Goal: Share content

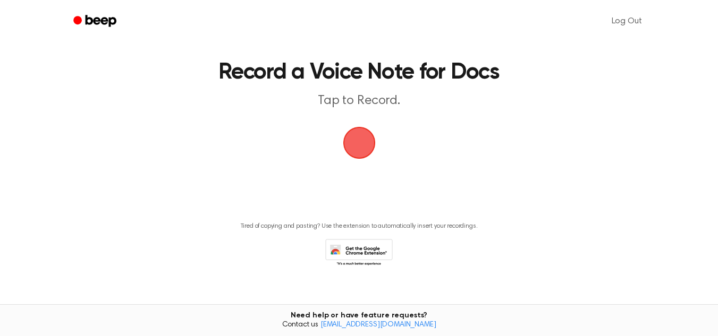
scroll to position [36, 0]
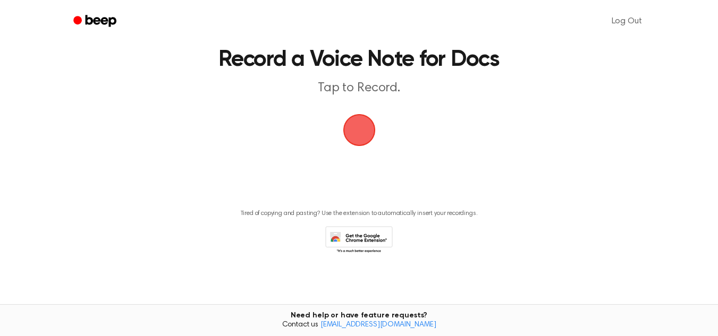
click at [365, 130] on span "button" at bounding box center [358, 130] width 45 height 45
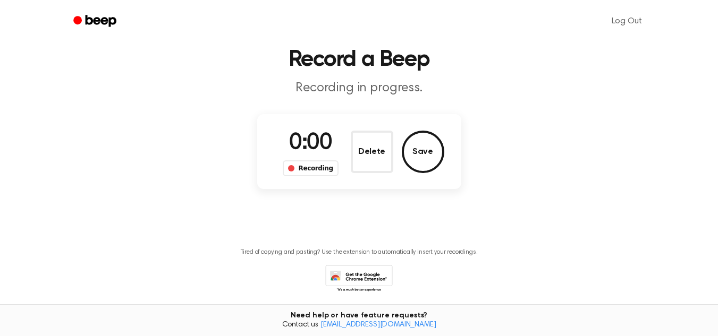
scroll to position [75, 0]
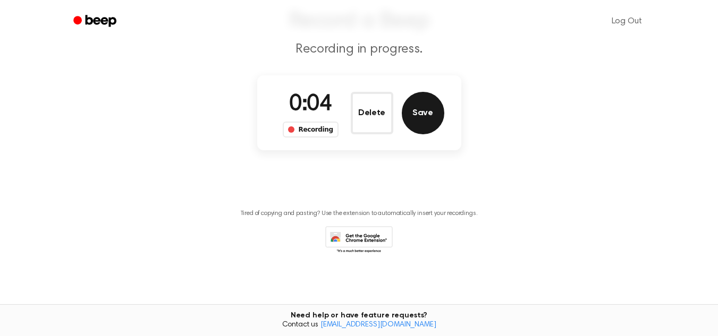
click at [430, 113] on button "Save" at bounding box center [423, 113] width 43 height 43
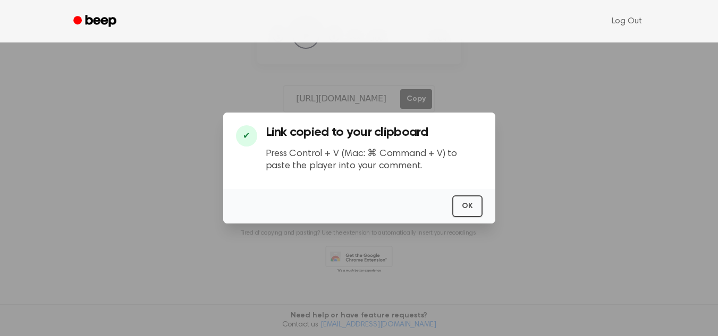
scroll to position [163, 0]
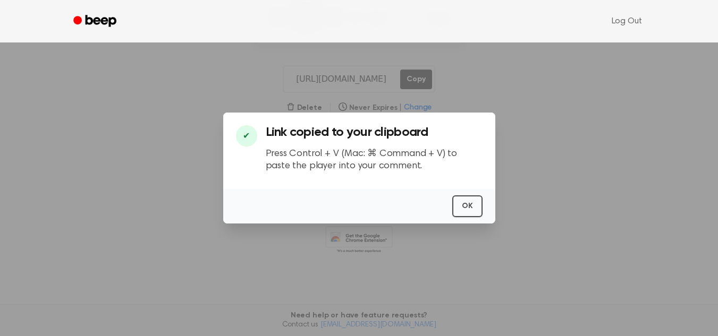
click at [478, 192] on div "OK" at bounding box center [359, 206] width 272 height 35
click at [474, 203] on button "OK" at bounding box center [467, 207] width 30 height 22
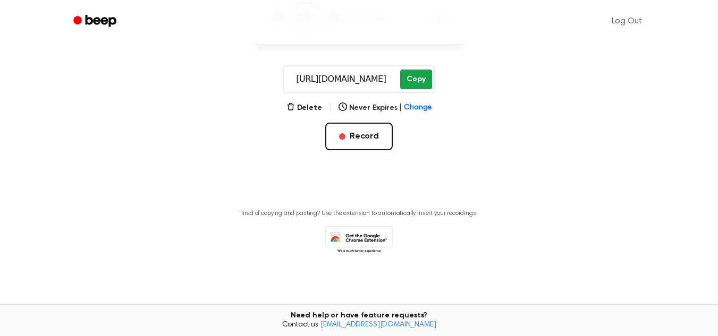
click at [416, 78] on button "Copy" at bounding box center [415, 80] width 31 height 20
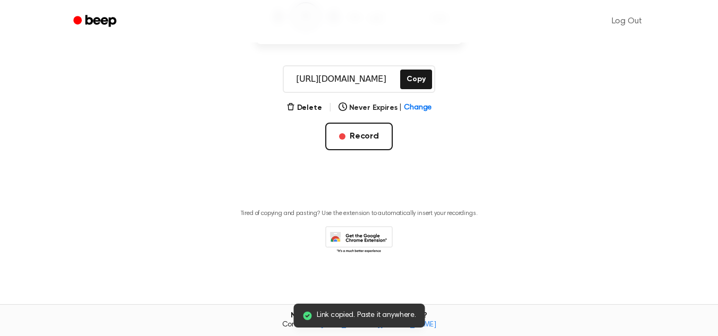
drag, startPoint x: 400, startPoint y: 322, endPoint x: 470, endPoint y: 219, distance: 124.3
click at [400, 321] on div "Link copied. Paste it anywhere." at bounding box center [358, 316] width 131 height 24
click at [531, 130] on main "Link copied. Paste it anywhere. Your Recording is Ready Copy the link and paste…" at bounding box center [359, 61] width 718 height 449
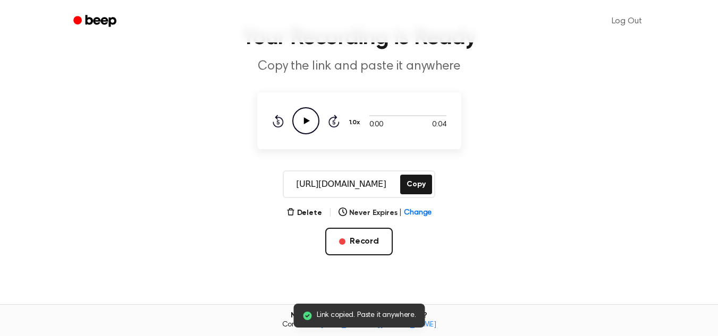
scroll to position [57, 0]
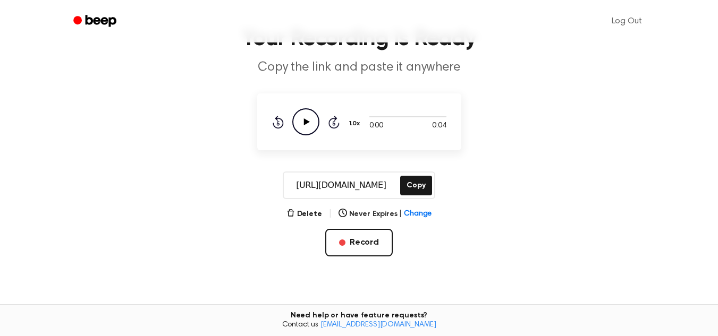
click at [300, 120] on icon "Play Audio" at bounding box center [305, 121] width 27 height 27
click at [307, 119] on icon "Play Audio" at bounding box center [305, 121] width 27 height 27
click at [404, 187] on button "Copy" at bounding box center [415, 186] width 31 height 20
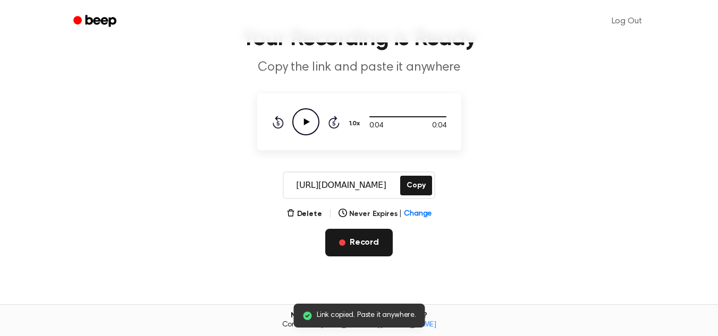
click at [339, 235] on button "Record" at bounding box center [358, 243] width 67 height 28
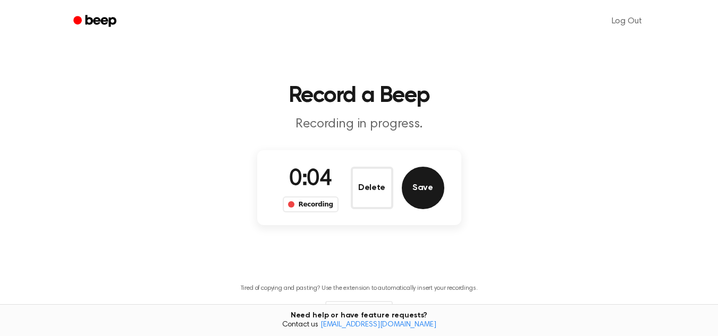
click at [426, 188] on button "Save" at bounding box center [423, 188] width 43 height 43
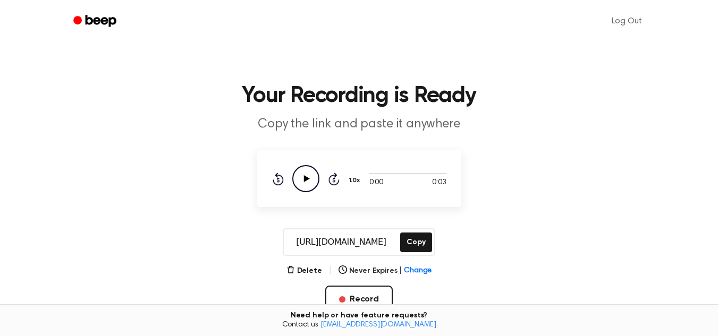
click at [303, 179] on icon "Play Audio" at bounding box center [305, 178] width 27 height 27
